Goal: Task Accomplishment & Management: Use online tool/utility

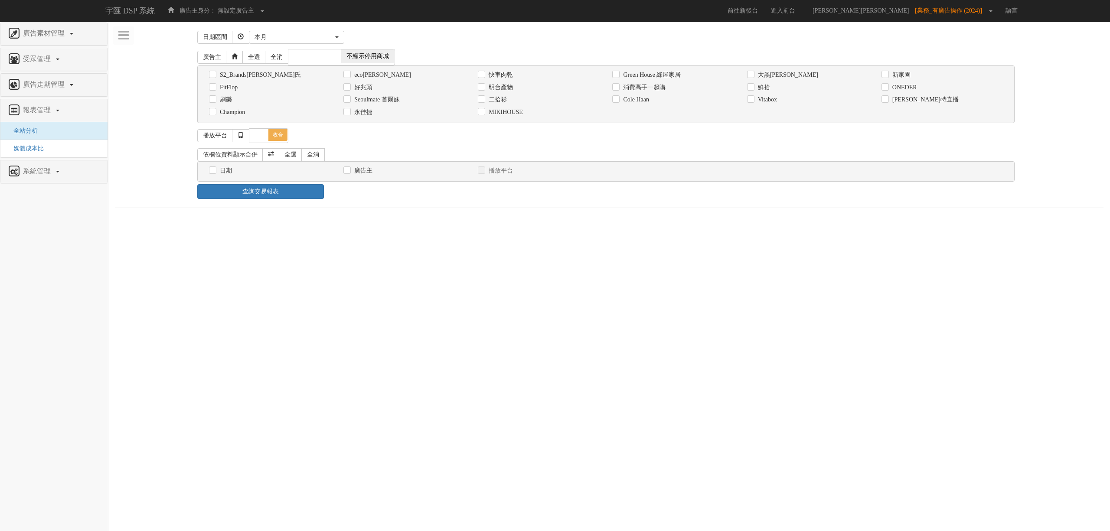
click at [521, 115] on label "MIKIHOUSE" at bounding box center [505, 112] width 36 height 9
click at [484, 115] on input "MIKIHOUSE" at bounding box center [481, 112] width 6 height 6
checkbox input "true"
click at [472, 160] on div "依欄位資料顯示合併 全選 全消" at bounding box center [606, 154] width 818 height 13
click at [229, 174] on label "日期" at bounding box center [225, 171] width 14 height 9
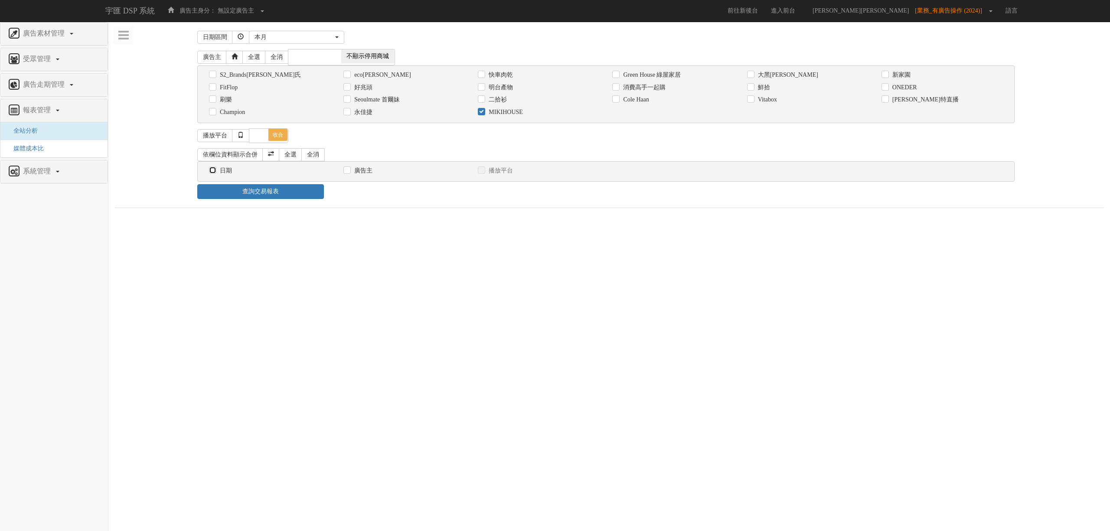
click at [215, 173] on input "日期" at bounding box center [212, 171] width 6 height 6
checkbox input "true"
click at [429, 231] on html "宇匯 DSP 系統 廣告主身分： 無設定廣告主 無設定廣告主 [101] S2_Brands[PERSON_NAME]氏 [177] 南法香頌 [270] 神…" at bounding box center [555, 115] width 1110 height 231
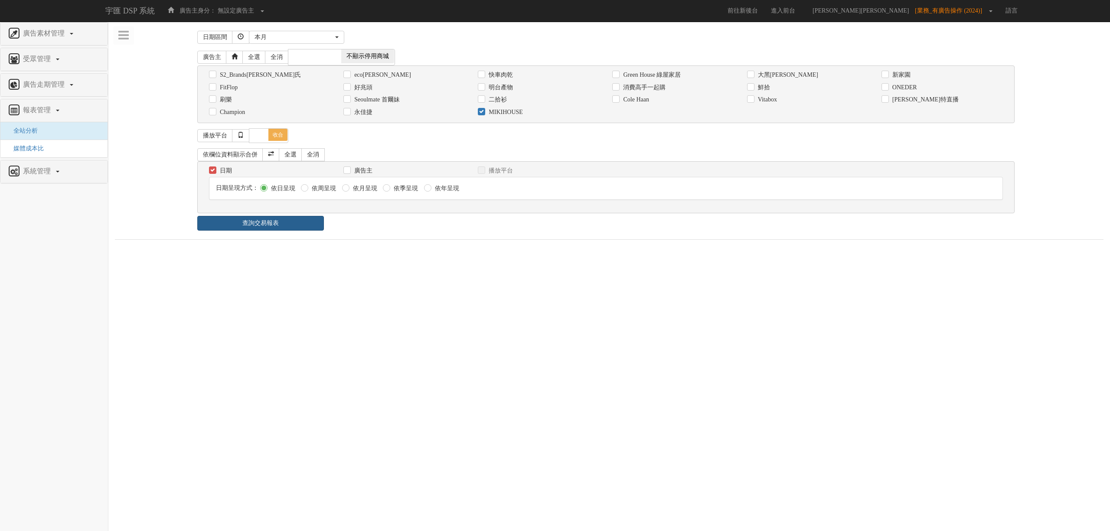
click at [299, 224] on link "查詢交易報表" at bounding box center [260, 223] width 127 height 15
click at [402, 243] on ul "報表 1 - ×" at bounding box center [609, 248] width 989 height 18
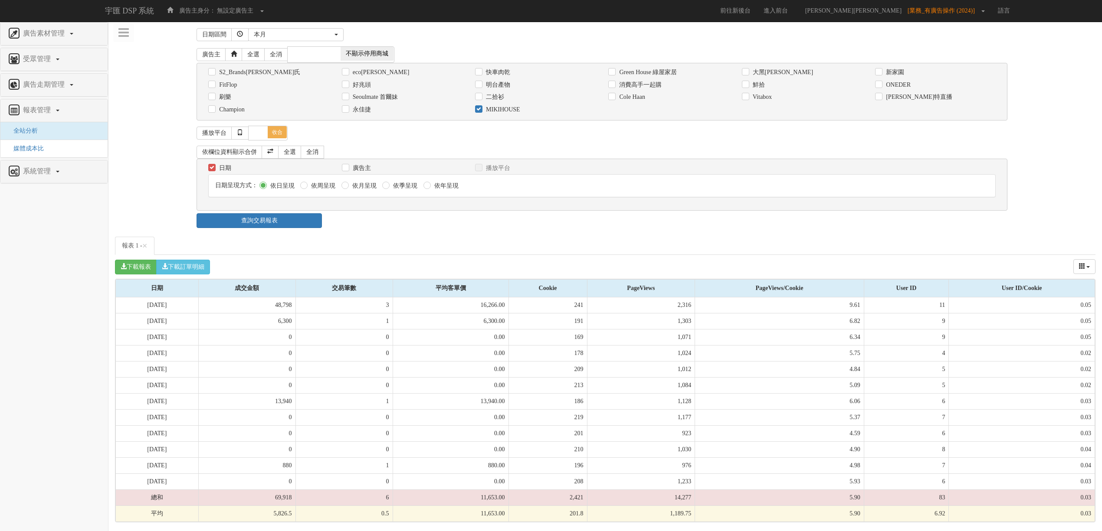
scroll to position [8, 0]
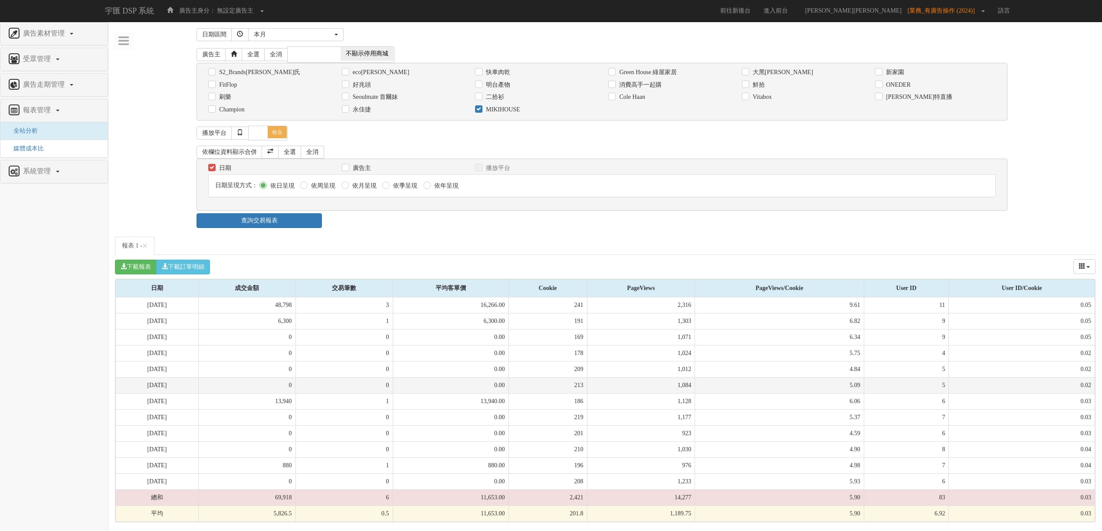
drag, startPoint x: 396, startPoint y: 292, endPoint x: 402, endPoint y: 381, distance: 88.7
click at [402, 381] on div "報表 1 - × 下載報表 下載訂單明細 成交金額 交易筆數 平均客單價 Cookie PageViews PageViews/Cookie User ID …" at bounding box center [605, 380] width 980 height 286
click at [392, 381] on td "0" at bounding box center [343, 385] width 97 height 16
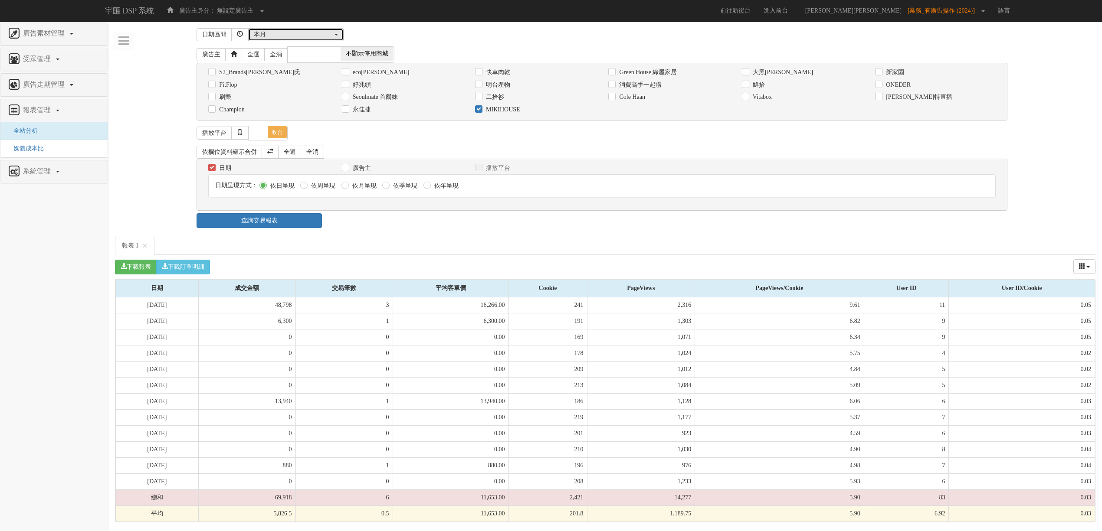
click at [308, 31] on div "本月" at bounding box center [293, 34] width 79 height 9
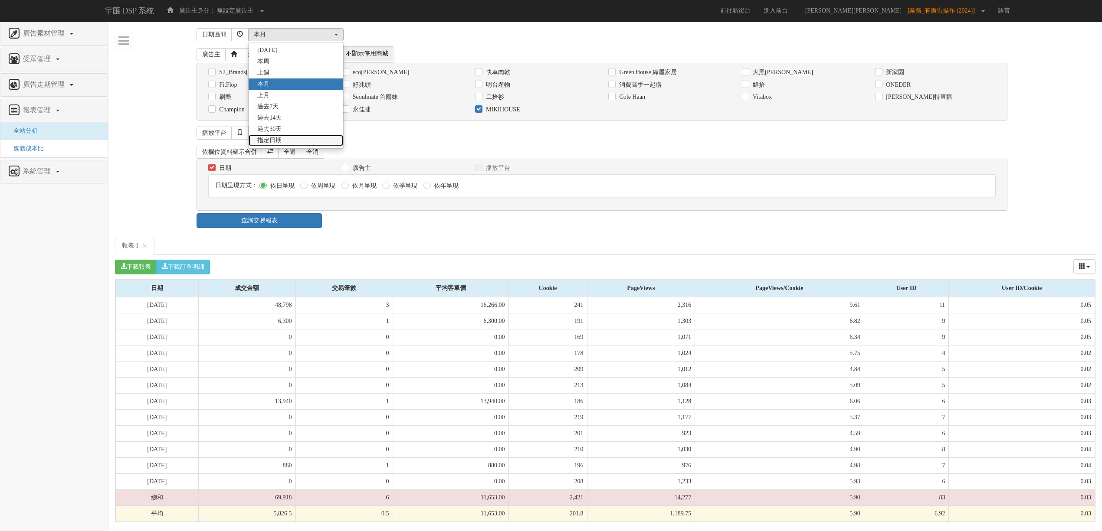
click at [292, 135] on link "指定日期" at bounding box center [296, 140] width 95 height 11
select select "Custom"
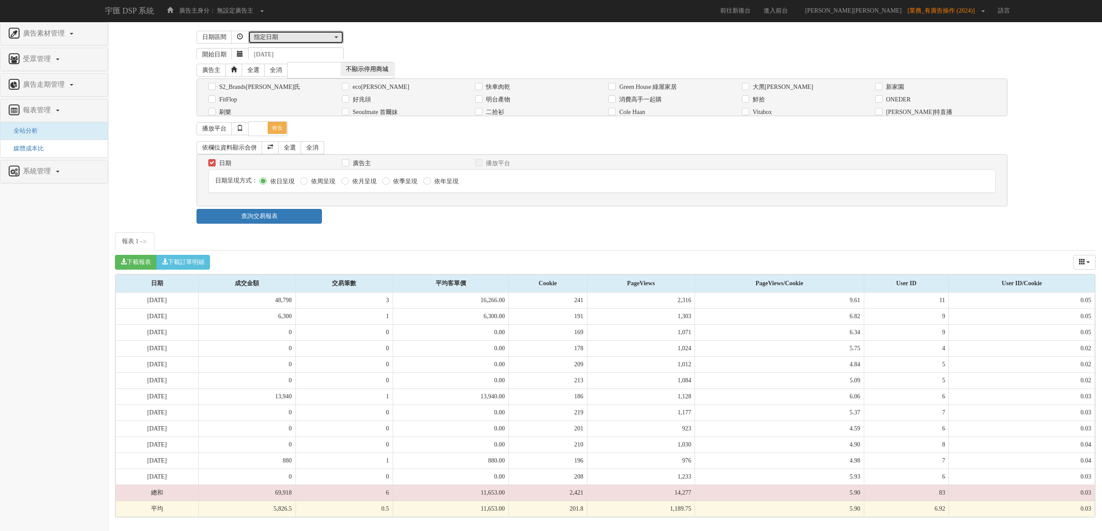
scroll to position [0, 0]
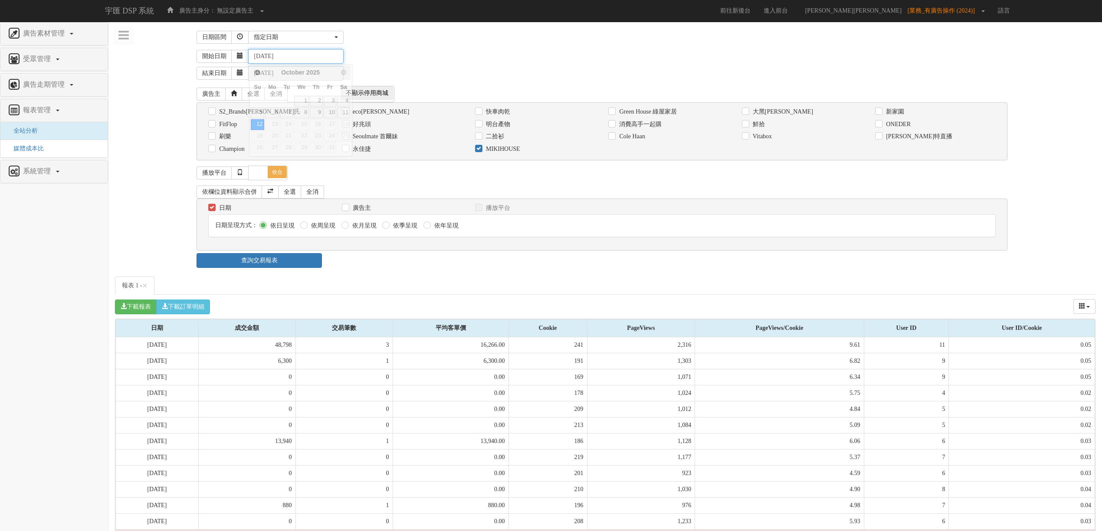
click at [269, 59] on input "[DATE]" at bounding box center [295, 56] width 95 height 15
click at [278, 58] on input "[DATE]" at bounding box center [295, 56] width 95 height 15
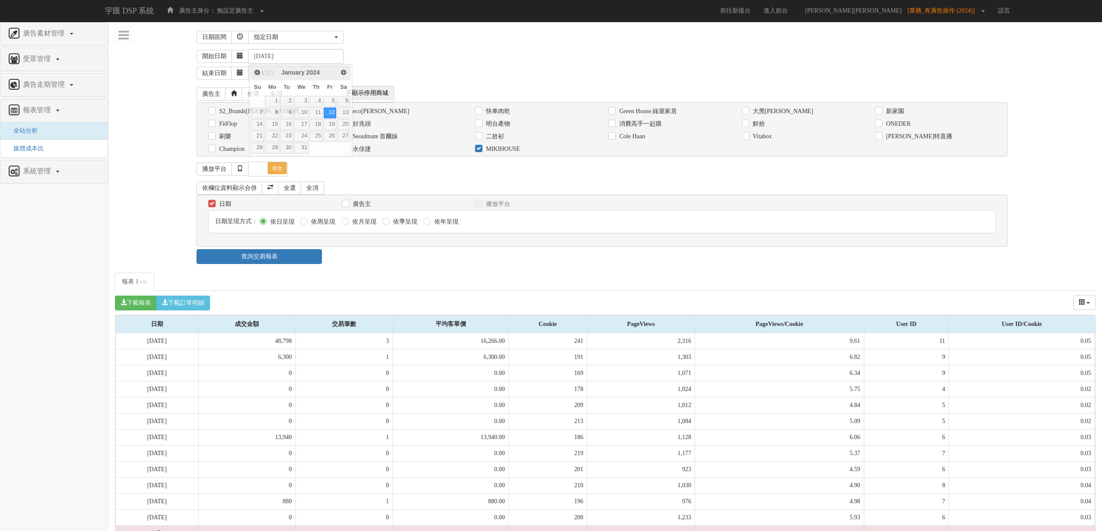
click at [389, 54] on div "開始日期 [DATE]" at bounding box center [645, 56] width 899 height 15
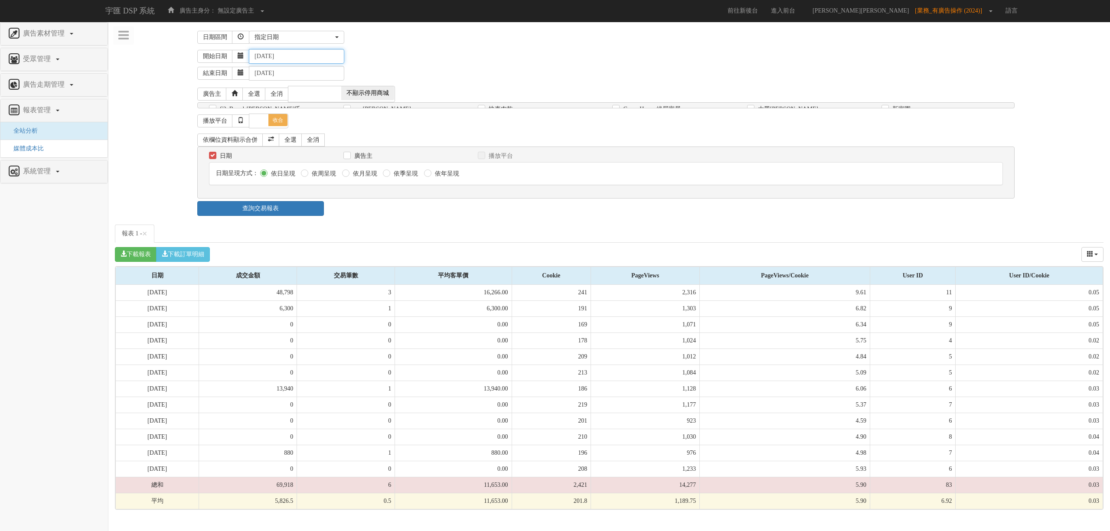
click at [300, 55] on input "[DATE]" at bounding box center [296, 56] width 95 height 15
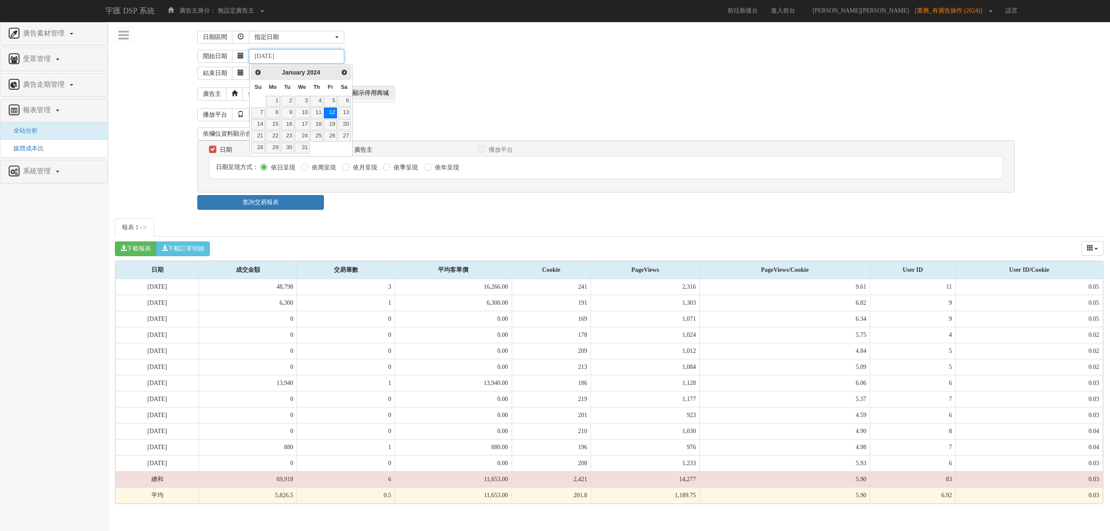
type input "[DATE]"
click at [395, 54] on div "開始日期 [DATE]" at bounding box center [650, 56] width 906 height 15
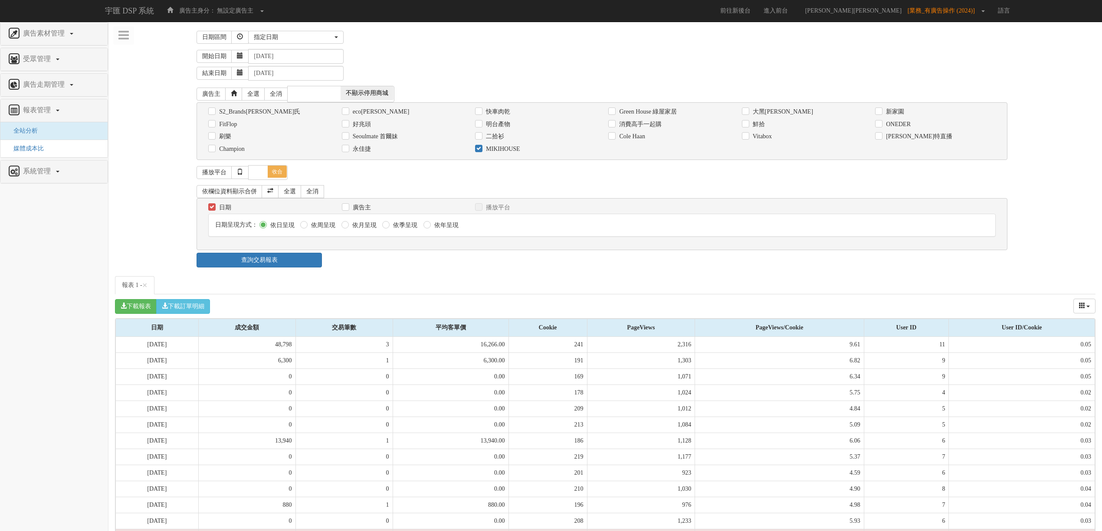
click at [363, 226] on label "依月呈現" at bounding box center [363, 225] width 26 height 9
click at [347, 226] on input "依月呈現" at bounding box center [344, 225] width 6 height 6
radio input "true"
click at [297, 271] on div "日期區間 [DATE] 本[PERSON_NAME] 本月 上月 過去7天 過去14天 過去30天 指定日期 指定日期 [DATE] 本[PERSON_NAM…" at bounding box center [605, 295] width 980 height 534
drag, startPoint x: 462, startPoint y: 268, endPoint x: 415, endPoint y: 268, distance: 46.8
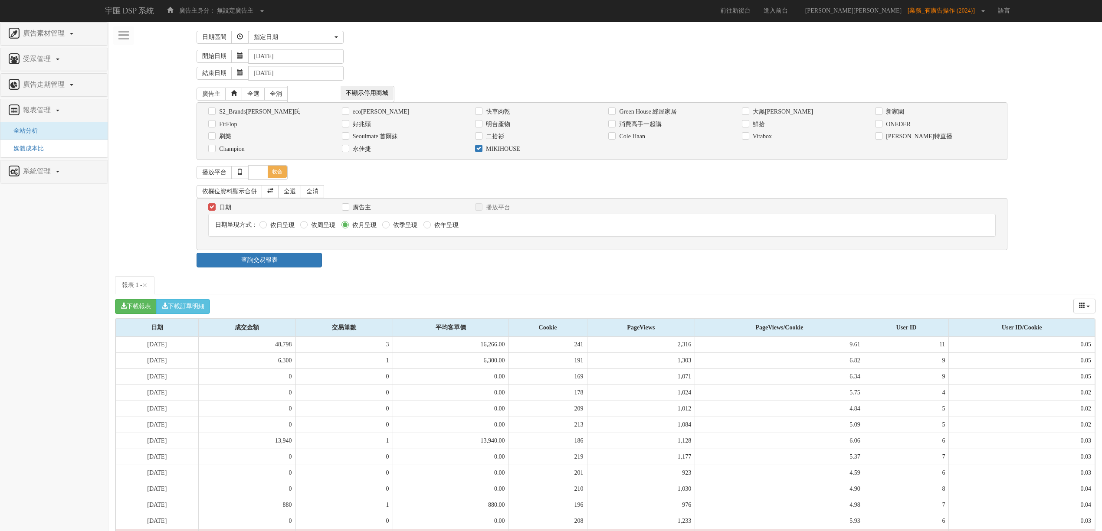
click at [454, 268] on div "查詢交易報表" at bounding box center [605, 260] width 830 height 15
click at [246, 249] on div "日期 廣告主 播放平台 日期呈現方式： 依日呈現 依周呈現 依月呈現" at bounding box center [601, 224] width 810 height 52
click at [252, 263] on link "查詢交易報表" at bounding box center [258, 260] width 125 height 15
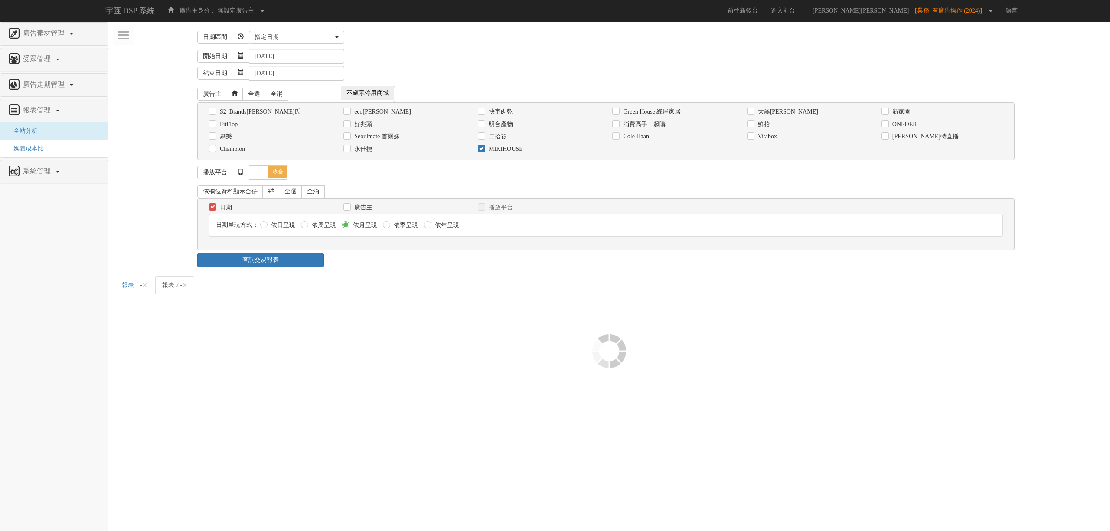
click at [392, 263] on div "查詢交易報表" at bounding box center [609, 260] width 837 height 15
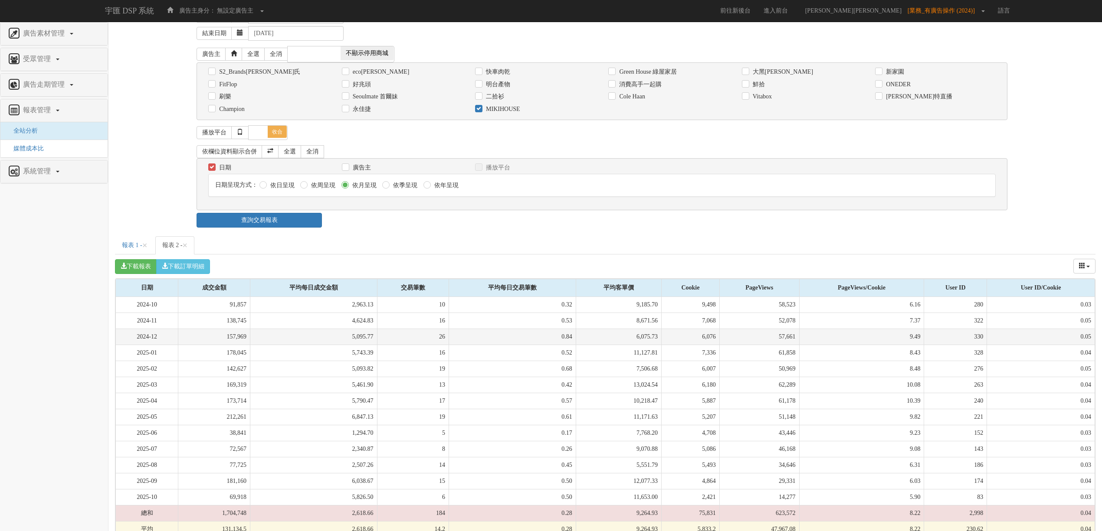
scroll to position [61, 0]
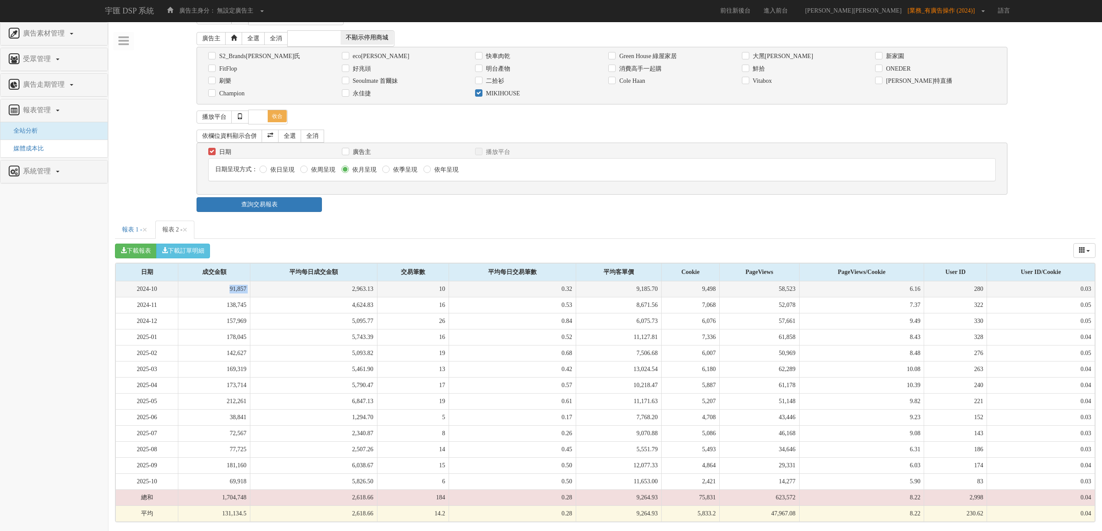
drag, startPoint x: 229, startPoint y: 288, endPoint x: 257, endPoint y: 287, distance: 27.3
click at [257, 287] on tr "2024-10 91,857 2,963.13 10 0.32 9,185.70 9,498 58,523 6.16 280 0.03" at bounding box center [605, 289] width 979 height 16
click at [129, 235] on link "報表 1 - ×" at bounding box center [134, 230] width 39 height 18
